Goal: Answer question/provide support

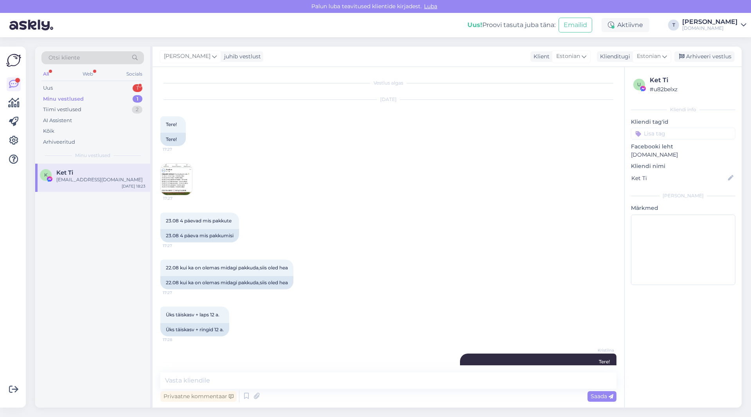
scroll to position [79, 0]
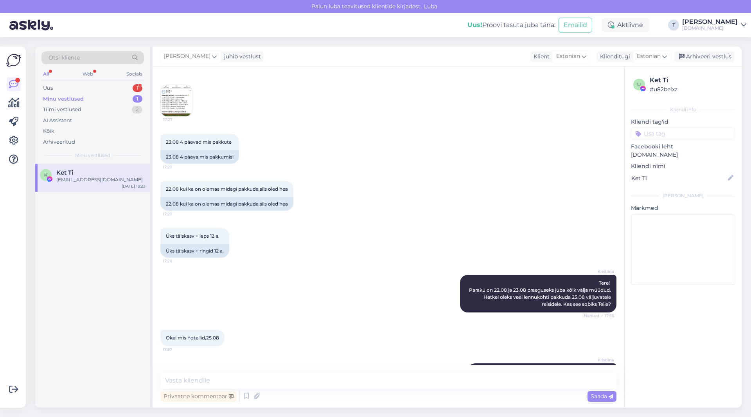
click at [95, 97] on div "Minu vestlused 1" at bounding box center [92, 99] width 103 height 11
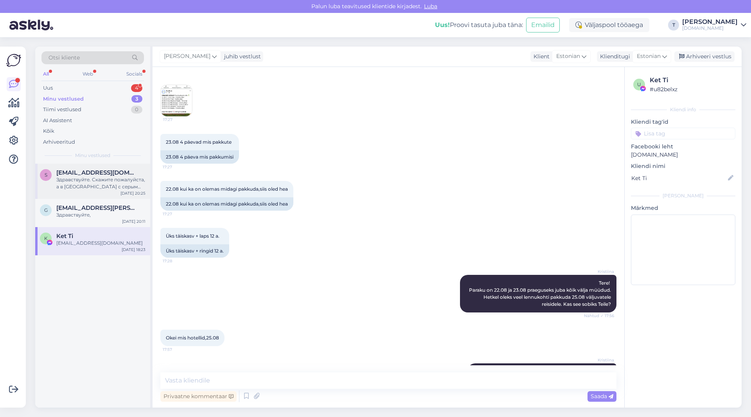
click at [77, 183] on div "Здравствуйте. Скажите пожалуйста, а в [GEOGRAPHIC_DATA] с серым паспортом все т…" at bounding box center [100, 183] width 89 height 14
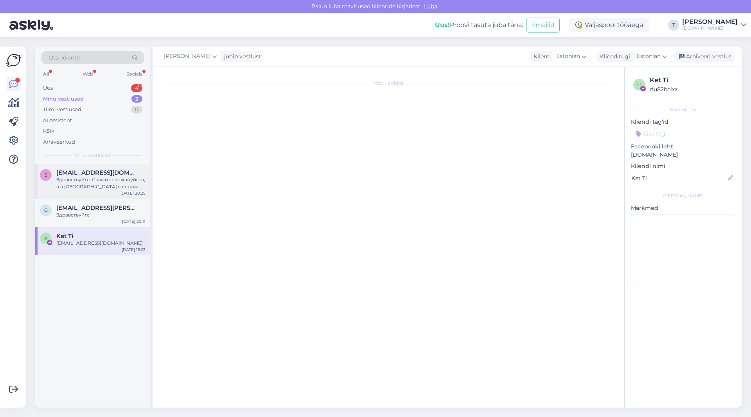
scroll to position [2268, 0]
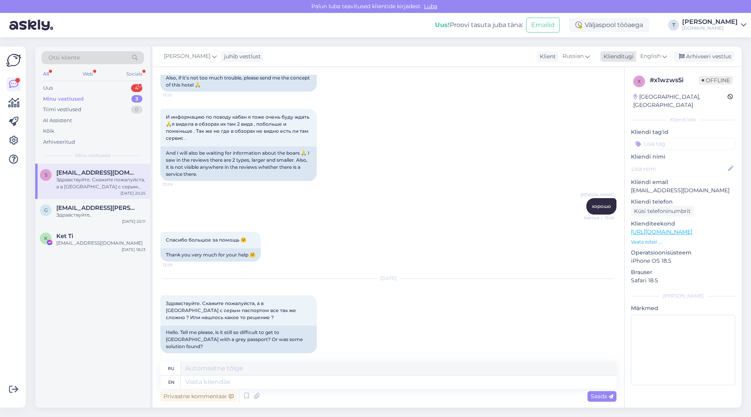
click at [667, 55] on icon at bounding box center [665, 56] width 5 height 9
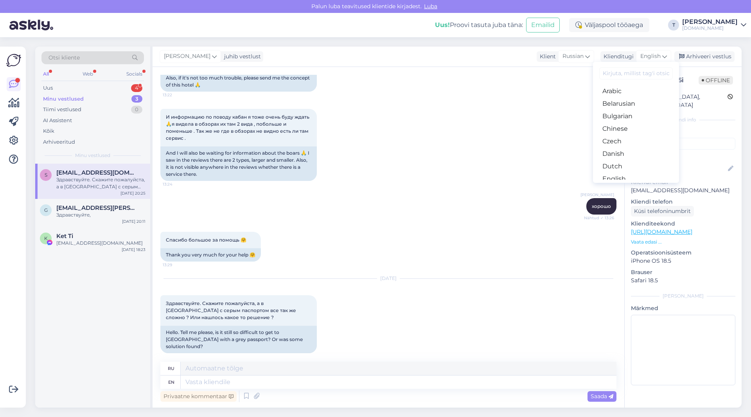
click at [613, 398] on link "Russian" at bounding box center [636, 404] width 86 height 13
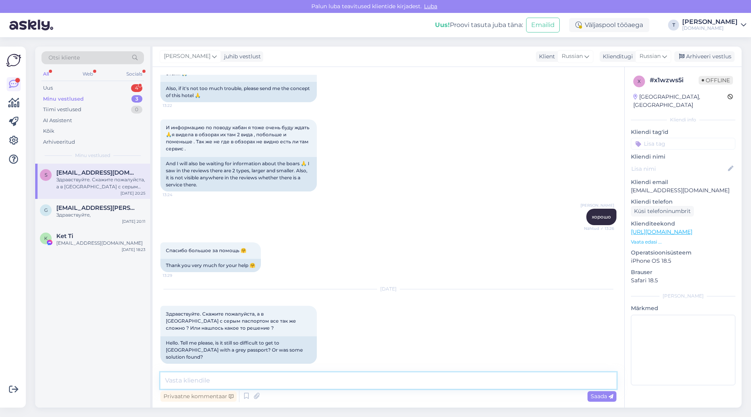
click at [346, 376] on textarea at bounding box center [388, 380] width 456 height 16
type textarea "L"
type textarea "Д"
type textarea "Здравствуйте всё так же виза нужна и делается долго"
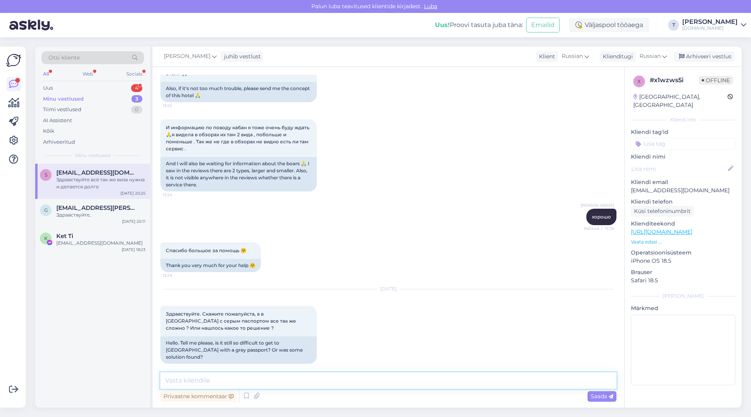
scroll to position [2307, 0]
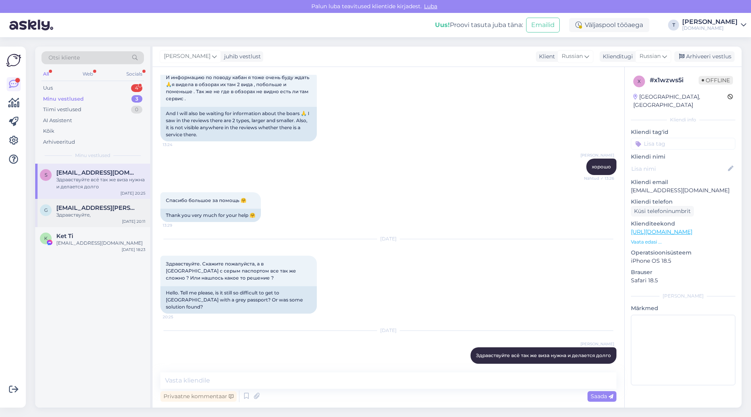
click at [95, 214] on div "Здравствуйте," at bounding box center [100, 214] width 89 height 7
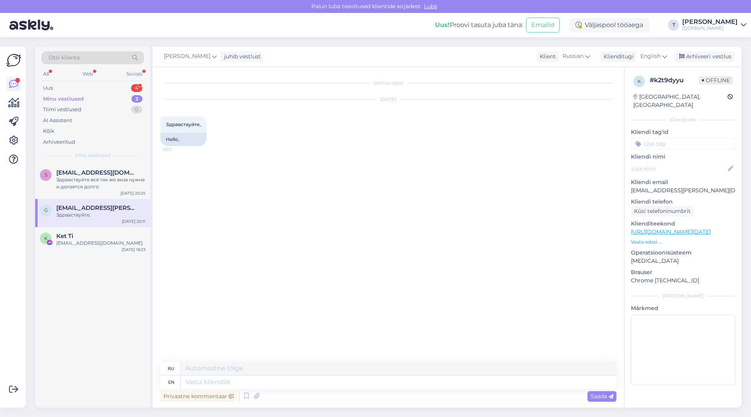
scroll to position [0, 0]
click at [270, 380] on textarea at bounding box center [399, 381] width 436 height 13
click at [657, 56] on span "English" at bounding box center [651, 56] width 20 height 9
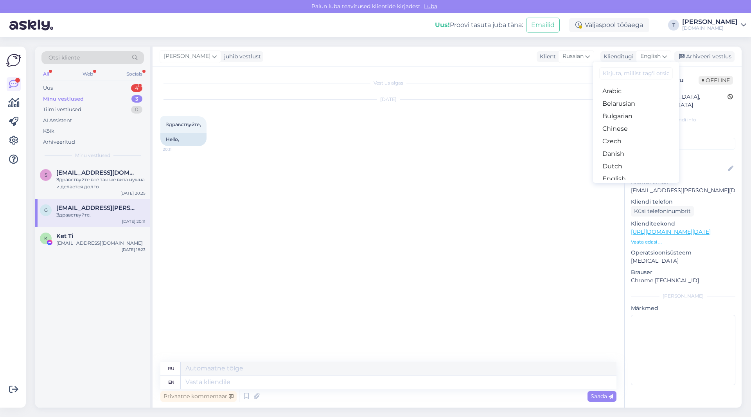
click at [619, 398] on link "Russian" at bounding box center [636, 404] width 86 height 13
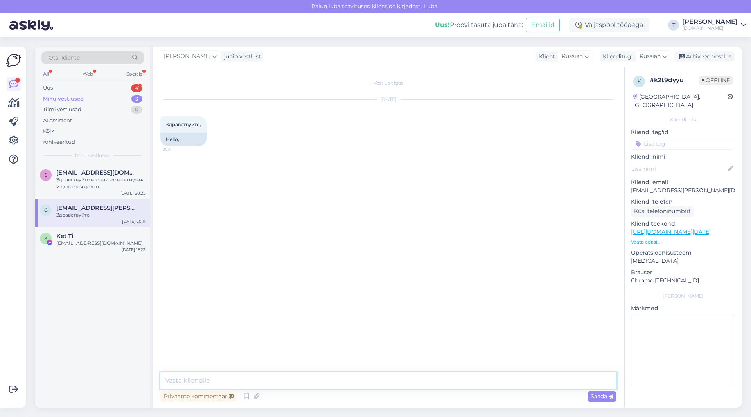
click at [252, 378] on textarea at bounding box center [388, 380] width 456 height 16
type textarea "Доброе утро"
click at [120, 247] on div "K Ket Ti [EMAIL_ADDRESS][DOMAIN_NAME] [DATE] 18:23" at bounding box center [92, 241] width 115 height 28
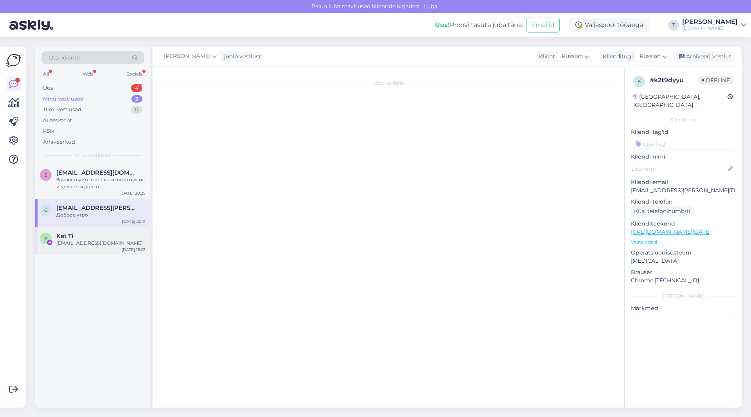
scroll to position [243, 0]
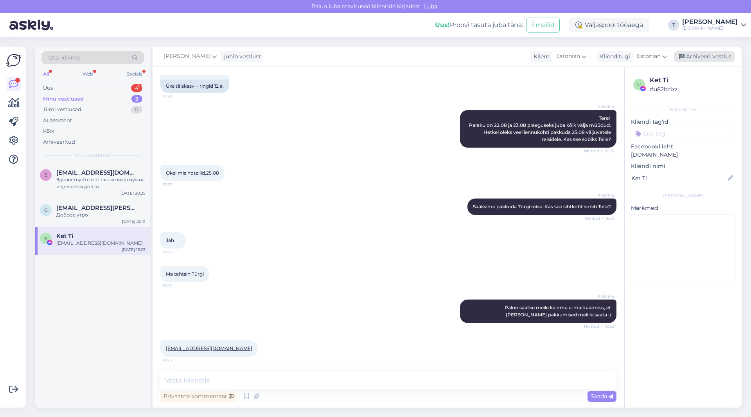
click at [690, 56] on div "Arhiveeri vestlus" at bounding box center [705, 56] width 60 height 11
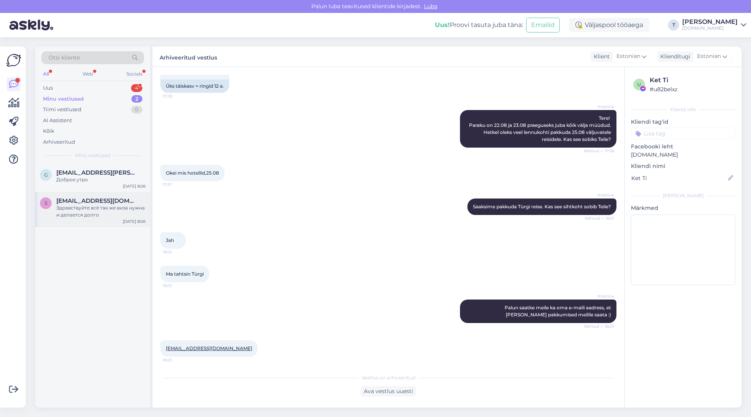
click at [79, 204] on div "Здравствуйте всё так же виза нужна и делается долго" at bounding box center [100, 211] width 89 height 14
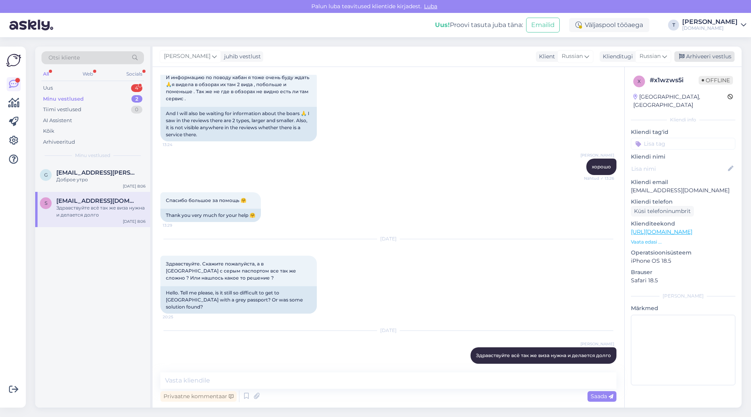
click at [692, 57] on div "Arhiveeri vestlus" at bounding box center [705, 56] width 60 height 11
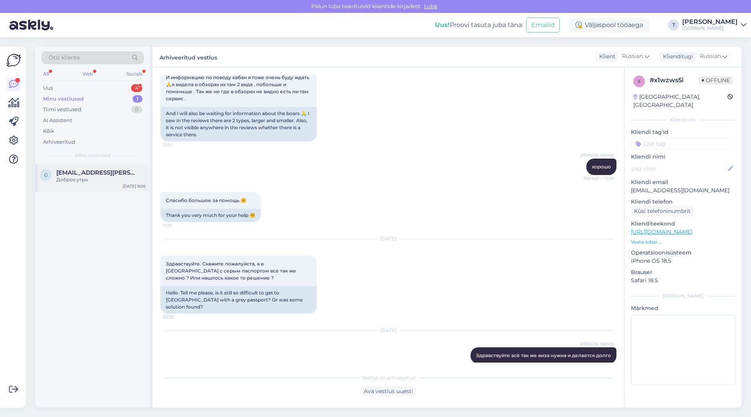
click at [59, 180] on div "Доброе утро" at bounding box center [100, 179] width 89 height 7
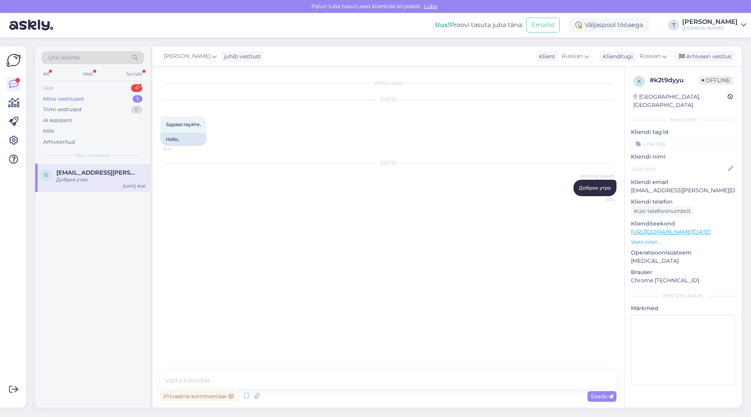
click at [86, 86] on div "Uus 4" at bounding box center [92, 88] width 103 height 11
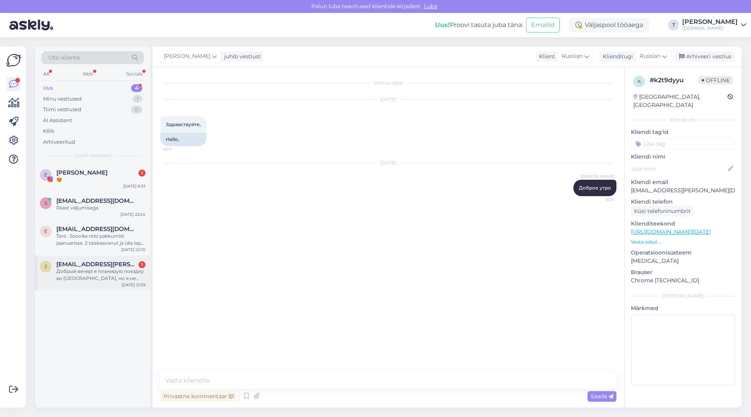
click at [93, 267] on span "[EMAIL_ADDRESS][PERSON_NAME][DOMAIN_NAME]" at bounding box center [96, 264] width 81 height 7
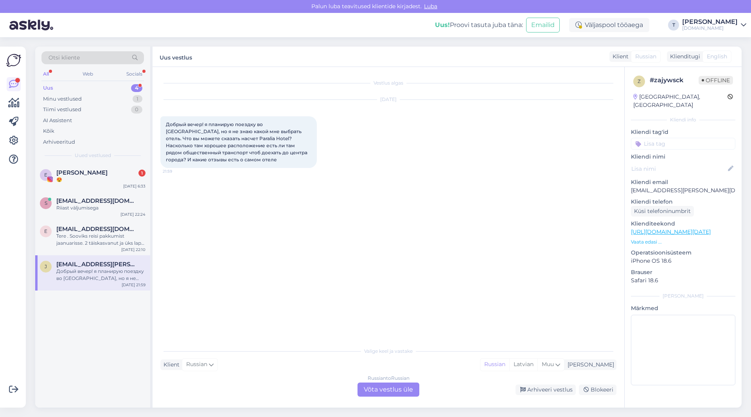
click at [397, 391] on div "Russian to Russian Võta vestlus üle" at bounding box center [389, 389] width 62 height 14
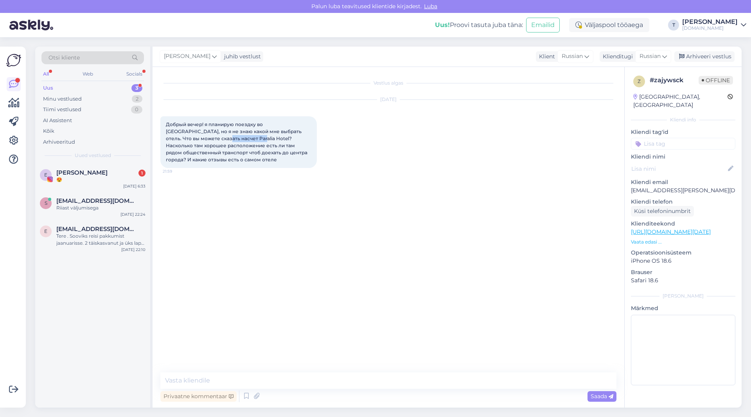
drag, startPoint x: 183, startPoint y: 137, endPoint x: 214, endPoint y: 137, distance: 31.3
click at [214, 137] on span "Добрый вечер! я планирую поездку во [GEOGRAPHIC_DATA], но я не знаю какой мне в…" at bounding box center [237, 141] width 143 height 41
copy span "[GEOGRAPHIC_DATA]"
click at [269, 384] on textarea at bounding box center [388, 380] width 456 height 16
type textarea "Добрый день , вообще на Фукуок есть автобус бесплатный по городу"
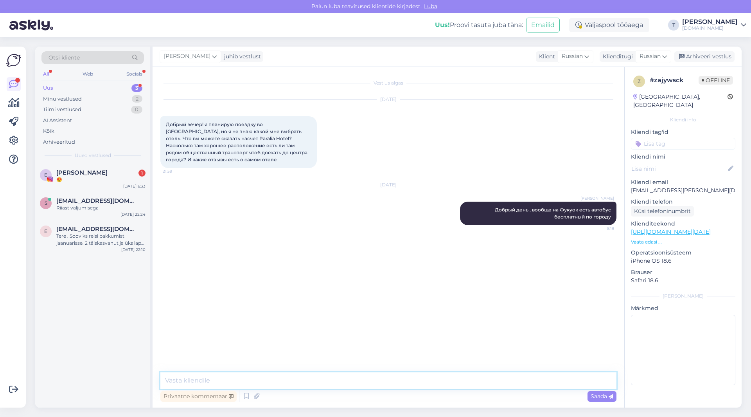
paste textarea "Lorem Ipsumdo Sita Conse Adi Elit seddoeiusm t incidi Utlabo, etdol m 504 aliqu…"
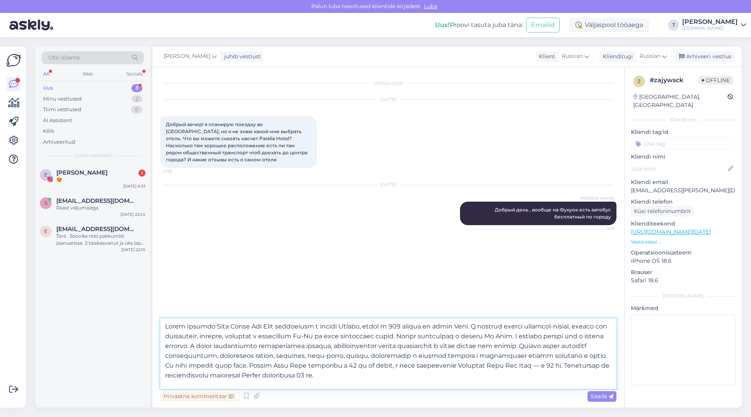
scroll to position [4, 0]
type textarea "Lorem Ipsumdo Sita Conse Adi Elit seddoeiusm t incidi Utlabo, etdol m 504 aliqu…"
click at [601, 396] on span "Saada" at bounding box center [602, 396] width 23 height 7
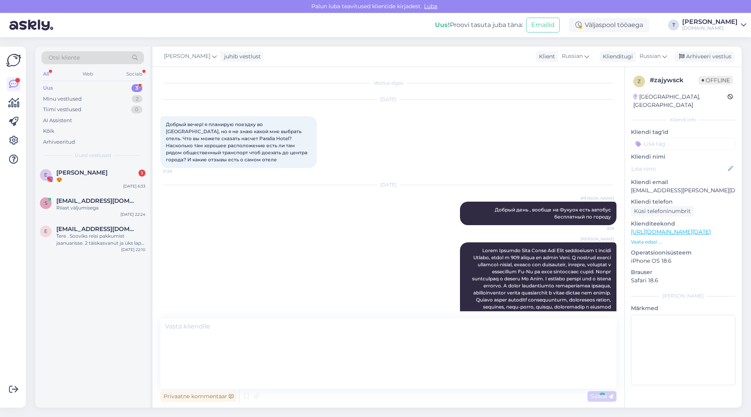
scroll to position [0, 0]
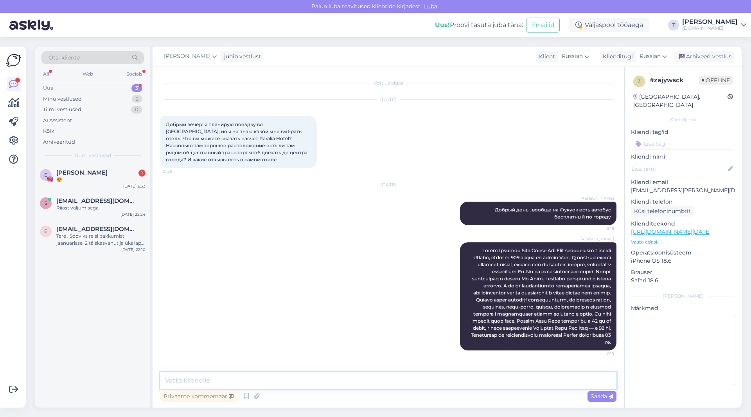
click at [506, 380] on textarea at bounding box center [388, 380] width 456 height 16
type textarea "тут описание отеля"
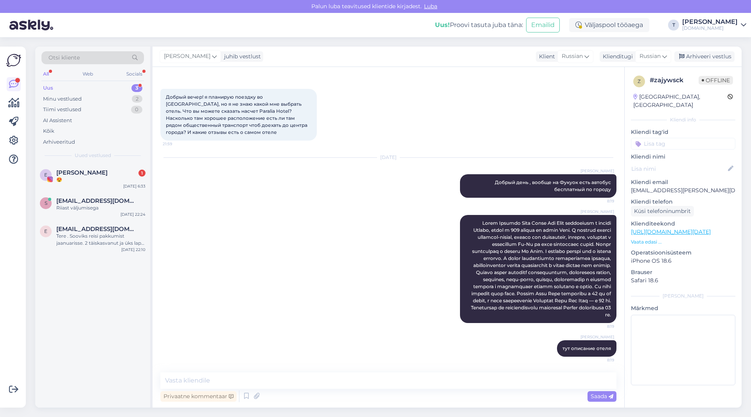
click at [668, 186] on p "[EMAIL_ADDRESS][PERSON_NAME][DOMAIN_NAME]" at bounding box center [683, 190] width 104 height 8
copy p "[EMAIL_ADDRESS][PERSON_NAME][DOMAIN_NAME]"
